Goal: Transaction & Acquisition: Purchase product/service

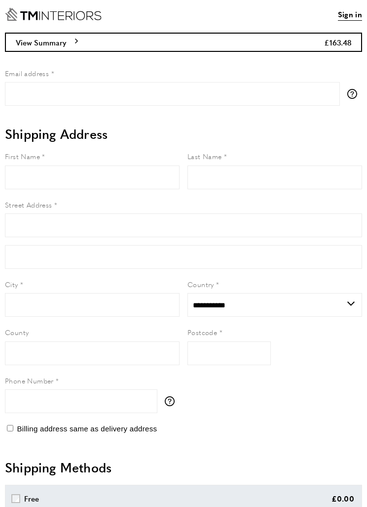
select select "**"
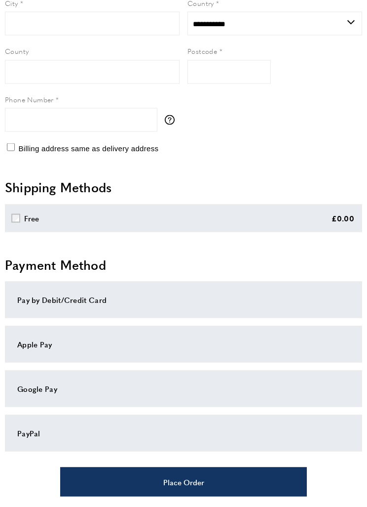
scroll to position [281, 0]
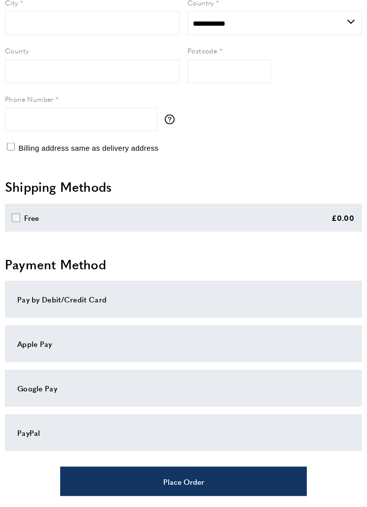
click at [125, 432] on div "PayPal" at bounding box center [183, 433] width 333 height 12
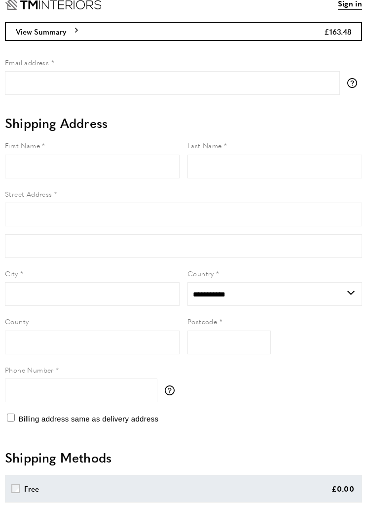
scroll to position [0, 0]
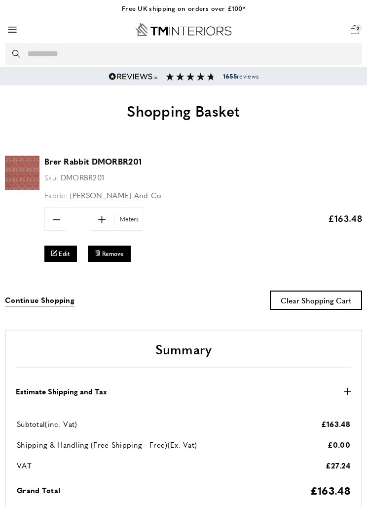
click at [100, 218] on icon "plus" at bounding box center [101, 219] width 7 height 7
type input "***"
click at [60, 255] on span "Edit" at bounding box center [64, 253] width 11 height 8
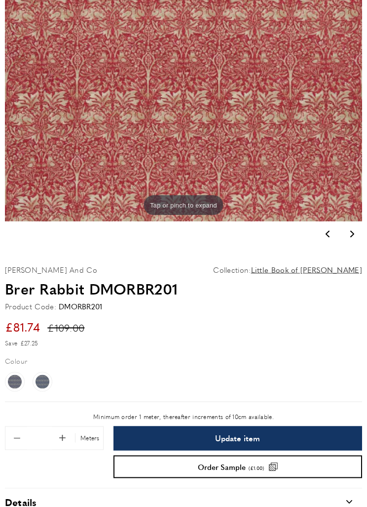
scroll to position [343, 0]
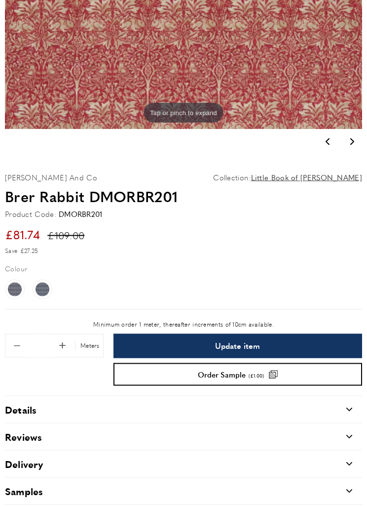
click at [64, 346] on span "Add 0.1 to quantity" at bounding box center [62, 345] width 21 height 21
click at [67, 345] on span "Add 0.1 to quantity" at bounding box center [62, 345] width 21 height 21
click at [64, 341] on span "Add 0.1 to quantity" at bounding box center [62, 345] width 21 height 21
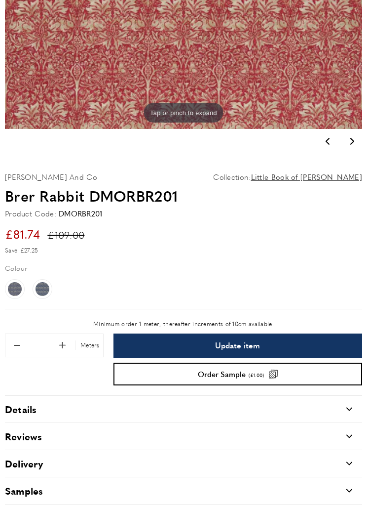
click at [63, 343] on span "Add 0.1 to quantity" at bounding box center [62, 345] width 21 height 21
click at [233, 346] on span "Update item" at bounding box center [237, 345] width 45 height 8
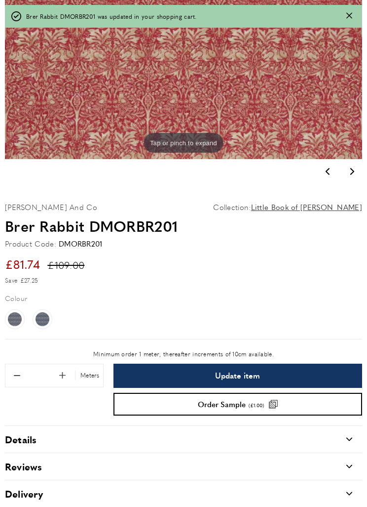
type input "***"
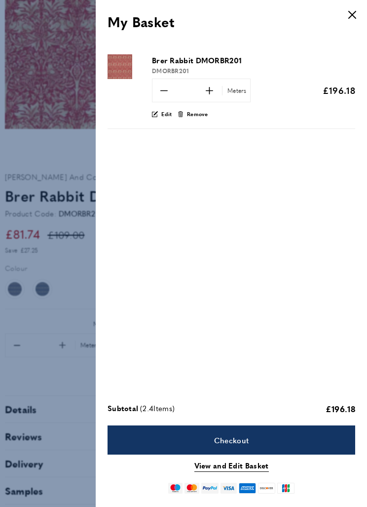
scroll to position [0, 2257]
click at [157, 113] on icon at bounding box center [155, 114] width 4 height 4
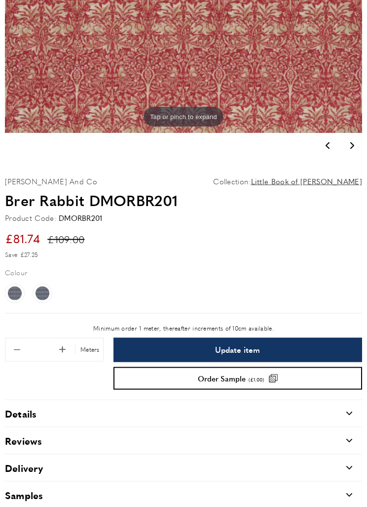
scroll to position [339, 0]
click at [20, 348] on span "Remove 0.1 from quantity" at bounding box center [16, 349] width 21 height 21
click at [21, 346] on span "Remove 0.1 from quantity" at bounding box center [16, 349] width 21 height 21
click at [15, 352] on span "Remove 0.1 from quantity" at bounding box center [16, 349] width 21 height 21
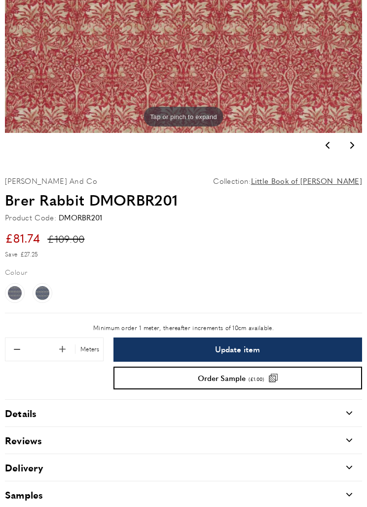
click at [12, 346] on span "Remove 0.1 from quantity" at bounding box center [16, 349] width 21 height 21
type input "*"
click at [235, 345] on span "Update item" at bounding box center [237, 349] width 45 height 8
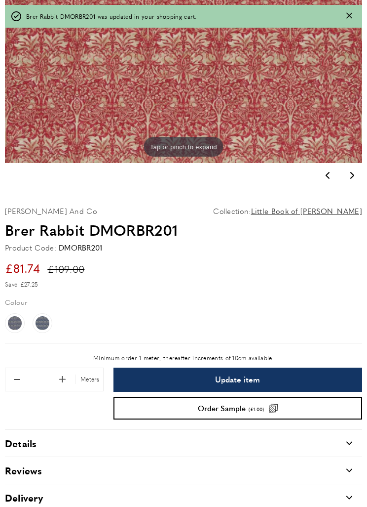
type input "*"
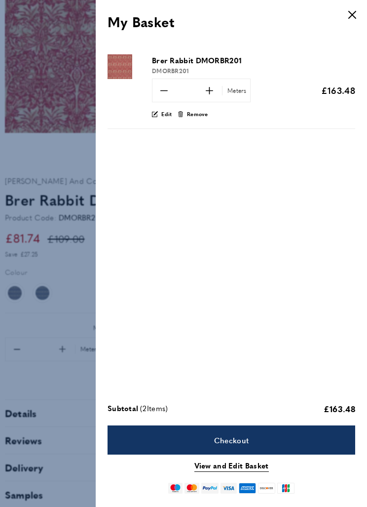
scroll to position [0, 1505]
click at [58, 386] on div at bounding box center [183, 253] width 367 height 507
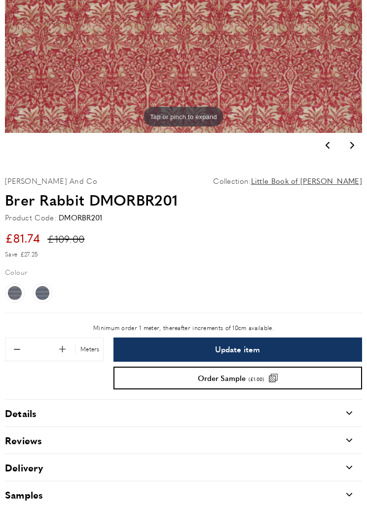
scroll to position [0, 1756]
click at [48, 289] on img at bounding box center [43, 293] width 14 height 14
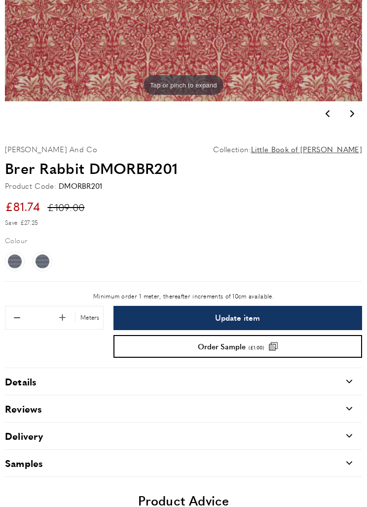
click at [8, 261] on img at bounding box center [15, 261] width 14 height 14
click at [20, 264] on img at bounding box center [15, 261] width 14 height 14
click at [41, 263] on img at bounding box center [43, 261] width 14 height 14
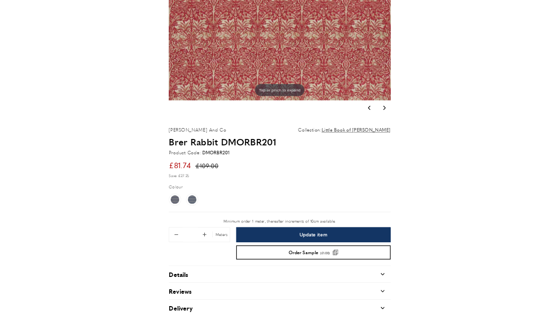
scroll to position [0, 4766]
